Goal: Information Seeking & Learning: Learn about a topic

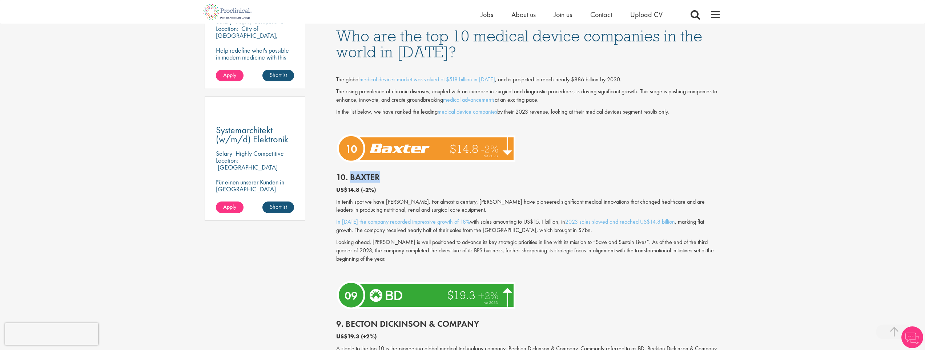
click at [350, 178] on h2 "10. Baxter" at bounding box center [528, 177] width 384 height 9
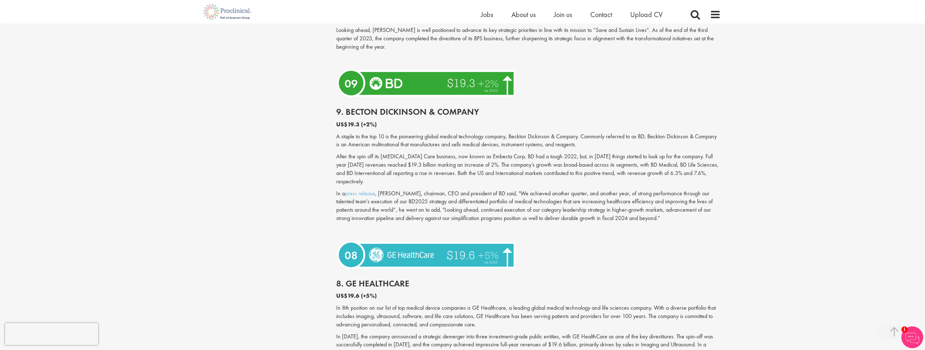
scroll to position [690, 0]
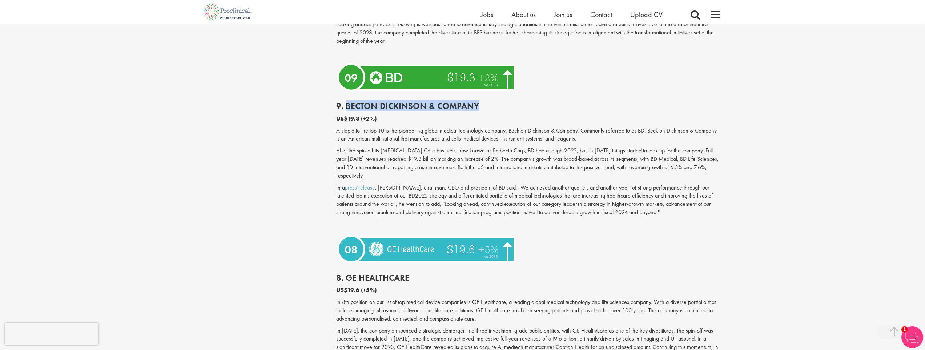
drag, startPoint x: 429, startPoint y: 110, endPoint x: 348, endPoint y: 106, distance: 81.5
click at [348, 106] on h2 "9. Becton Dickinson & Company" at bounding box center [528, 105] width 384 height 9
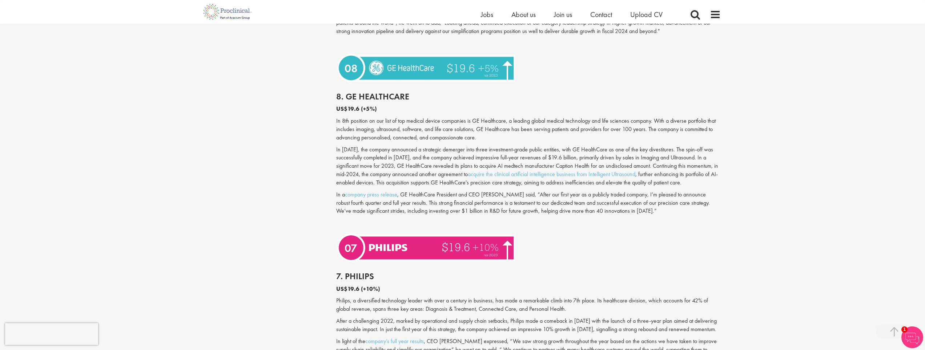
scroll to position [872, 0]
click at [405, 92] on h2 "8. GE HealthCare" at bounding box center [528, 96] width 384 height 9
drag, startPoint x: 411, startPoint y: 88, endPoint x: 349, endPoint y: 86, distance: 62.1
click at [345, 92] on h2 "8. GE HealthCare" at bounding box center [528, 96] width 384 height 9
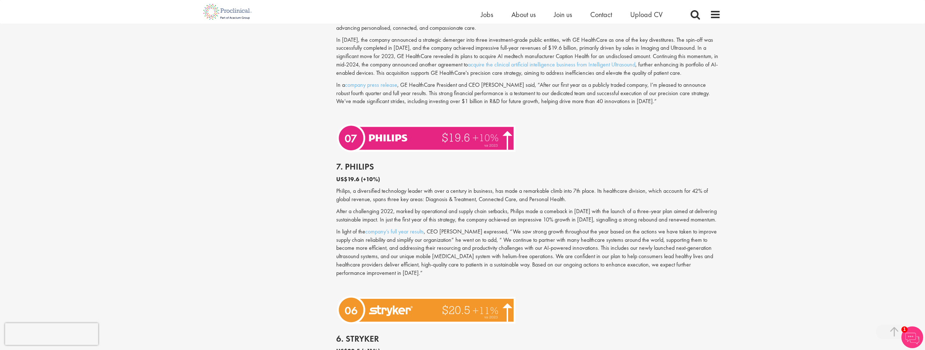
scroll to position [1054, 0]
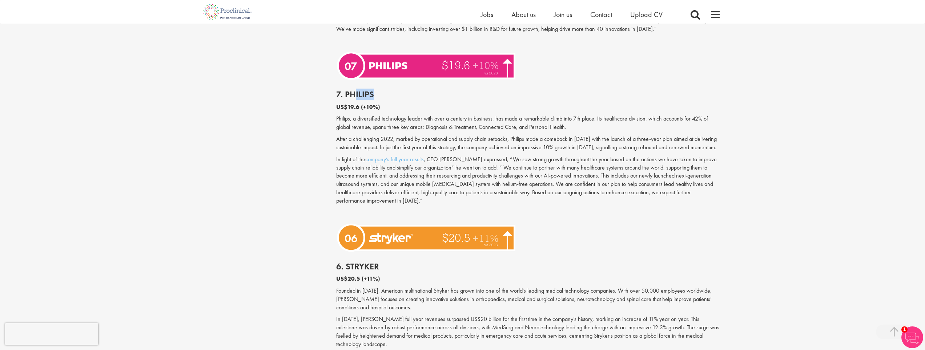
drag, startPoint x: 377, startPoint y: 94, endPoint x: 347, endPoint y: 93, distance: 30.5
click at [352, 94] on h2 "7. Philips" at bounding box center [528, 94] width 384 height 9
drag, startPoint x: 382, startPoint y: 96, endPoint x: 370, endPoint y: 94, distance: 12.0
click at [382, 96] on h2 "7. Philips" at bounding box center [528, 94] width 384 height 9
drag, startPoint x: 378, startPoint y: 95, endPoint x: 345, endPoint y: 95, distance: 33.4
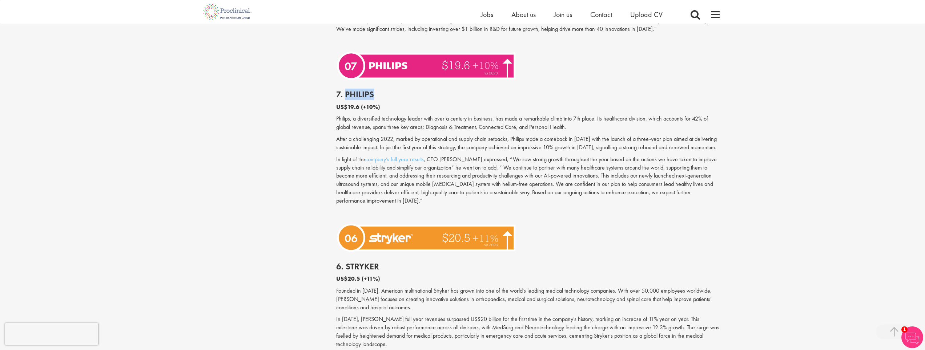
click at [345, 95] on h2 "7. Philips" at bounding box center [528, 94] width 384 height 9
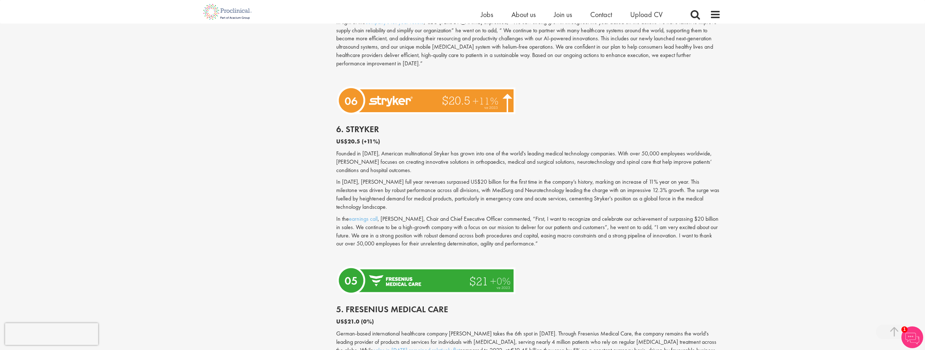
scroll to position [1235, 0]
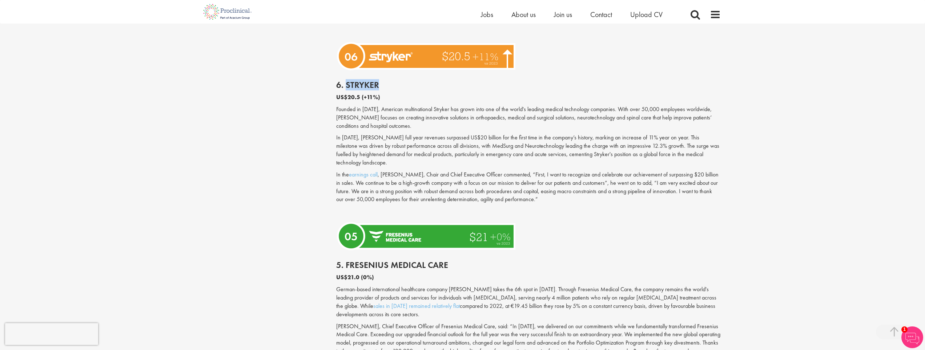
drag, startPoint x: 376, startPoint y: 77, endPoint x: 347, endPoint y: 78, distance: 29.1
click at [347, 80] on h2 "6. Stryker" at bounding box center [528, 84] width 384 height 9
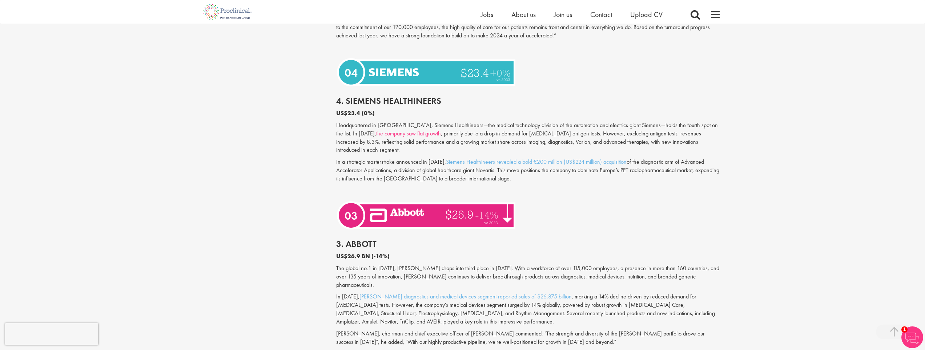
scroll to position [1562, 0]
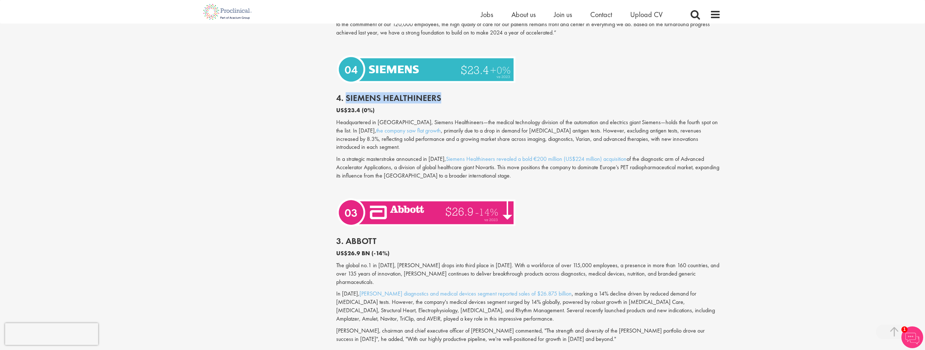
drag, startPoint x: 445, startPoint y: 82, endPoint x: 346, endPoint y: 76, distance: 99.7
click at [346, 93] on h2 "4. Siemens Healthineers" at bounding box center [528, 97] width 384 height 9
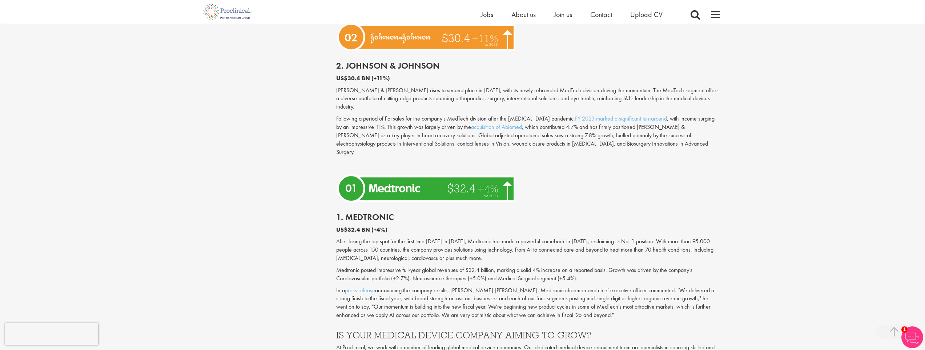
scroll to position [1998, 0]
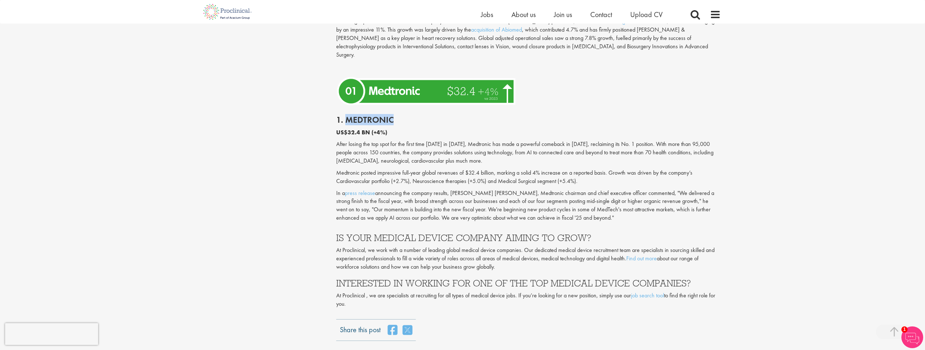
drag, startPoint x: 392, startPoint y: 73, endPoint x: 346, endPoint y: 72, distance: 46.5
click at [346, 115] on h2 "1. Medtronic" at bounding box center [528, 119] width 384 height 9
